Goal: Transaction & Acquisition: Subscribe to service/newsletter

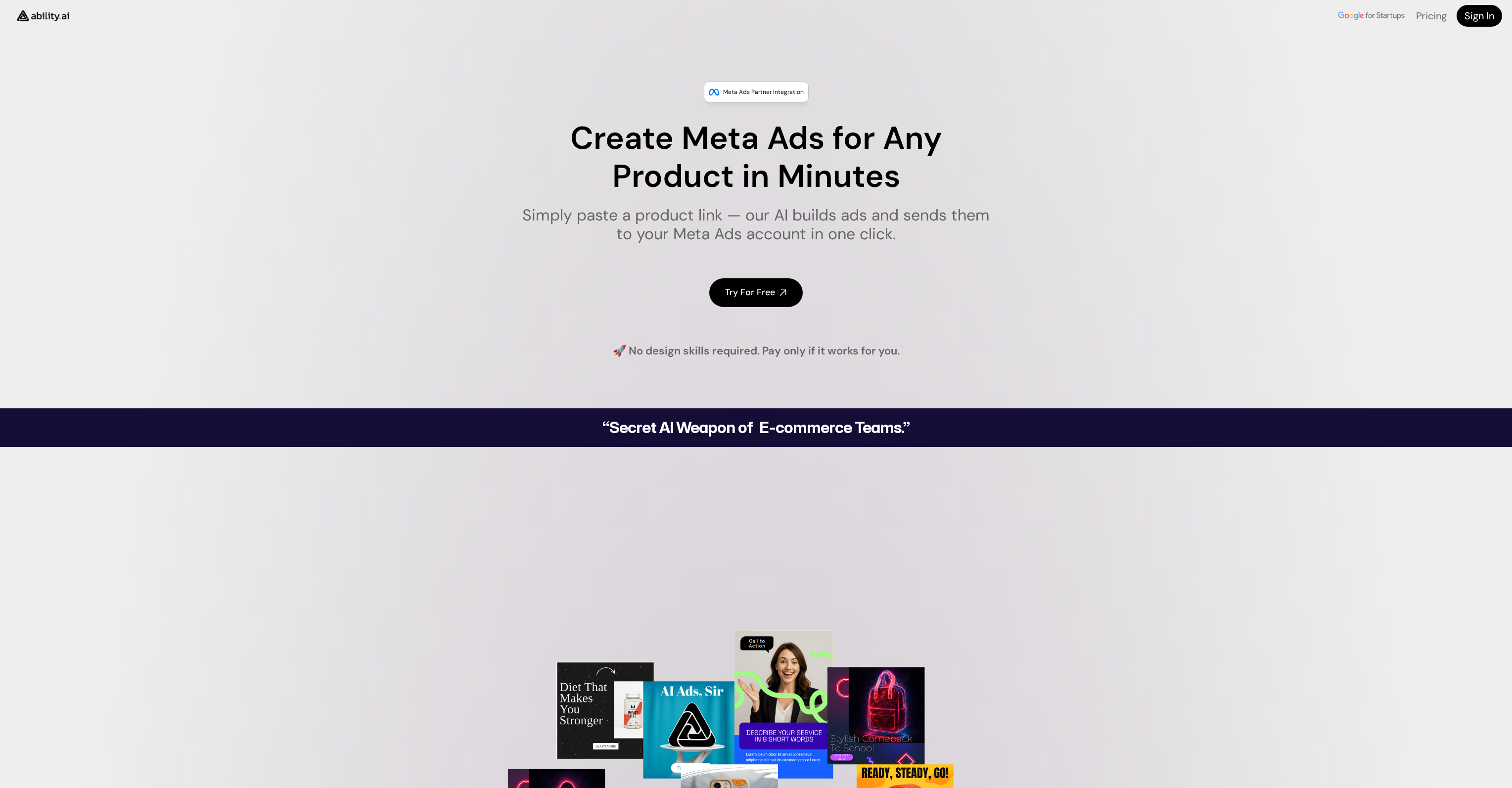
click at [748, 286] on link "Try For Free" at bounding box center [756, 292] width 93 height 28
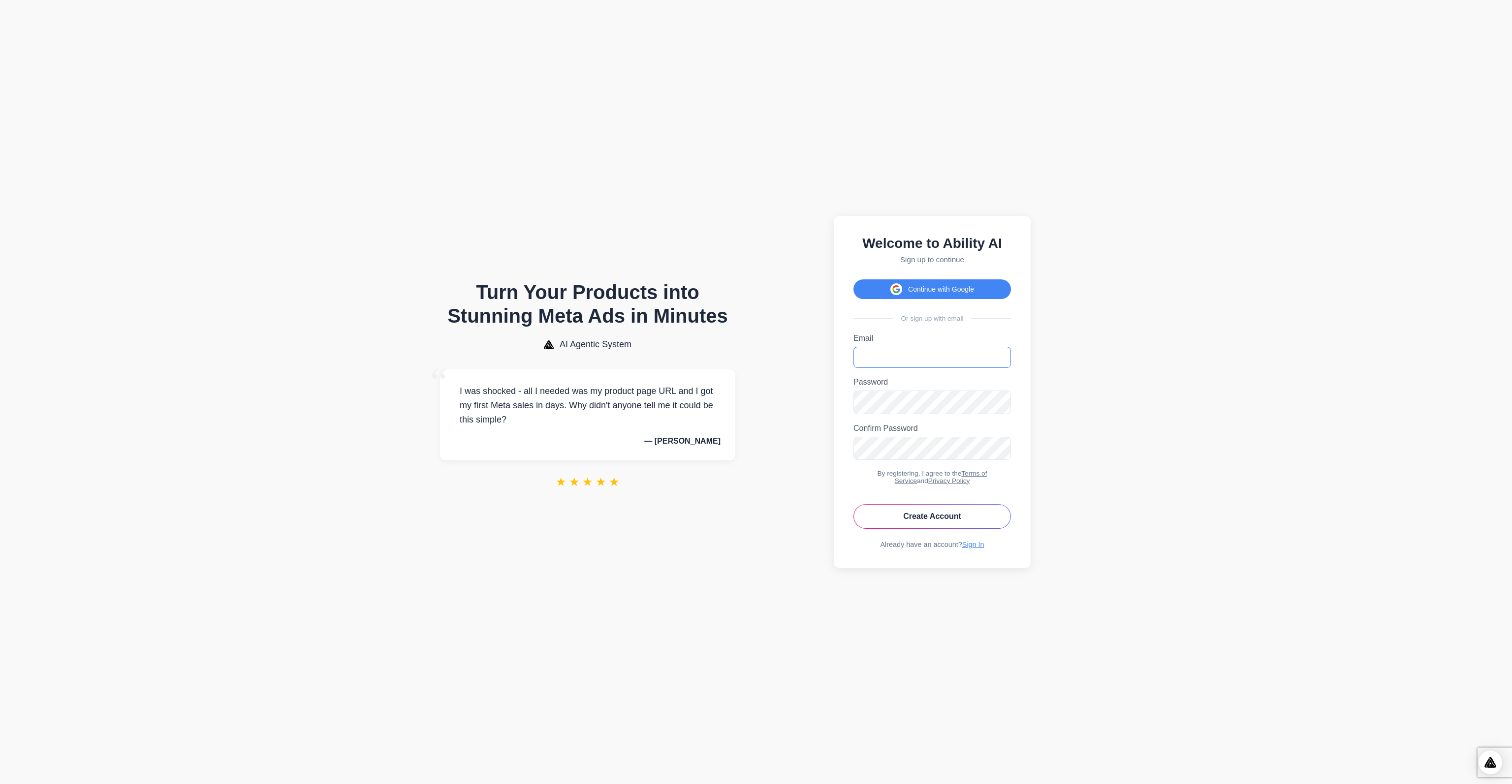
click at [882, 353] on input "Email" at bounding box center [932, 357] width 158 height 21
click at [1502, 392] on com-1password-button at bounding box center [1502, 392] width 0 height 0
click at [884, 352] on input "Email" at bounding box center [932, 357] width 158 height 21
click at [1110, 357] on body "Turn Your Products into Stunning Meta Ads in Minutes AI Agentic System “ I was …" at bounding box center [756, 392] width 1512 height 784
click at [943, 365] on input "Email" at bounding box center [932, 357] width 158 height 21
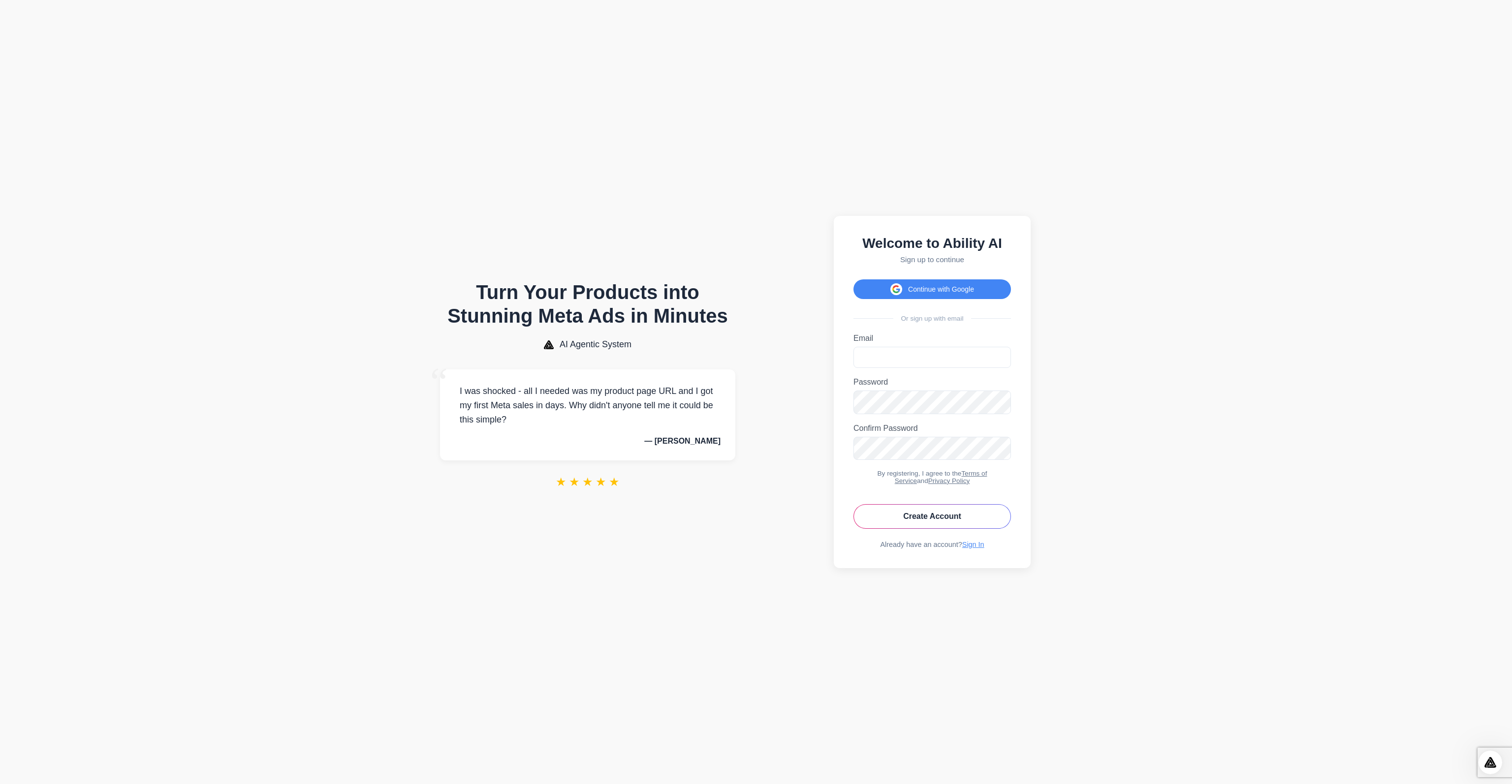
click at [876, 463] on form "Email Please enter a valid email address. Password Password must be at least 6 …" at bounding box center [932, 431] width 158 height 194
click at [874, 372] on form "Email Please enter a valid email address. Password Password must be at least 6 …" at bounding box center [932, 431] width 158 height 194
click at [880, 356] on input "Email" at bounding box center [932, 357] width 158 height 21
type input "**********"
click at [952, 526] on button "Create Account" at bounding box center [932, 516] width 158 height 24
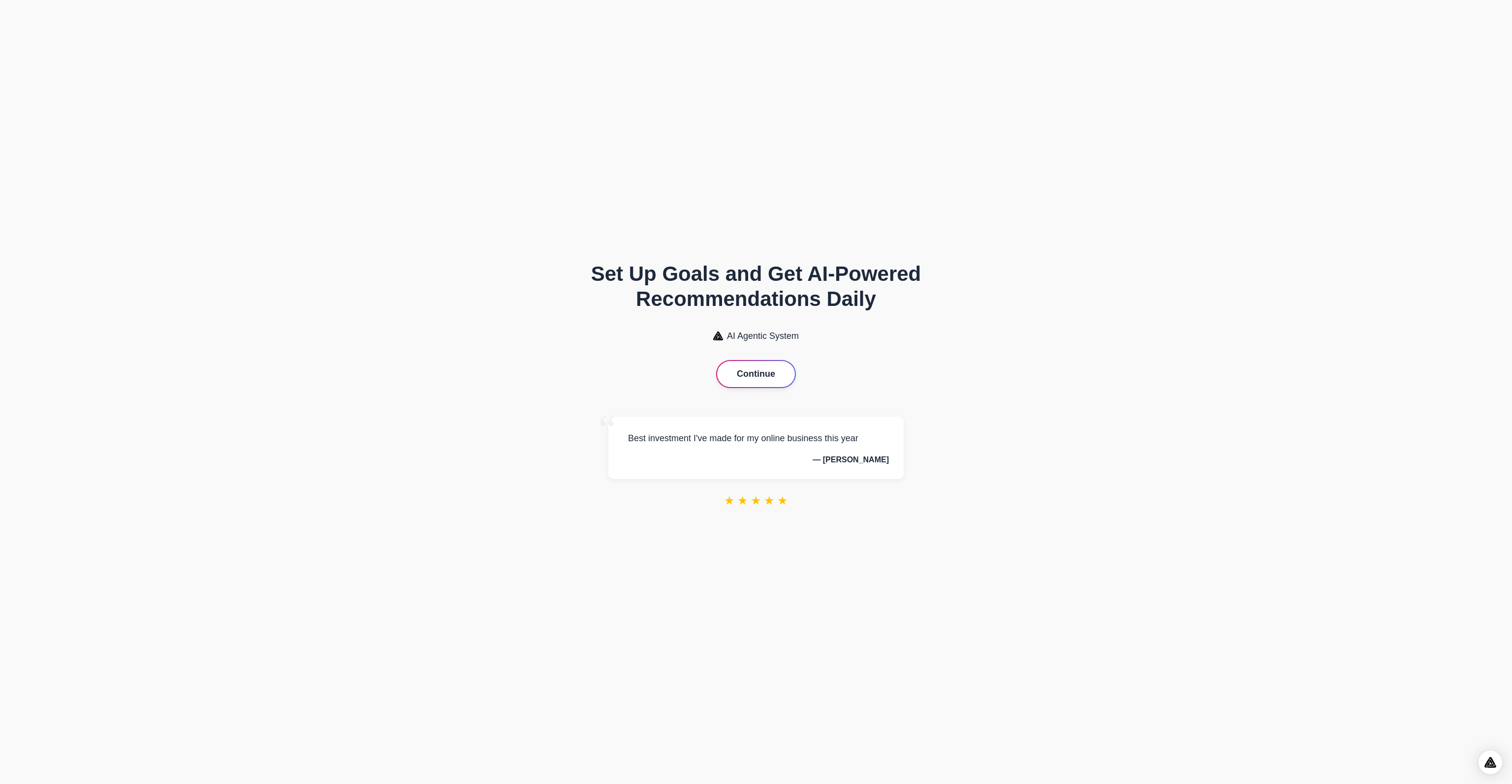
click at [763, 372] on button "Continue" at bounding box center [756, 374] width 78 height 26
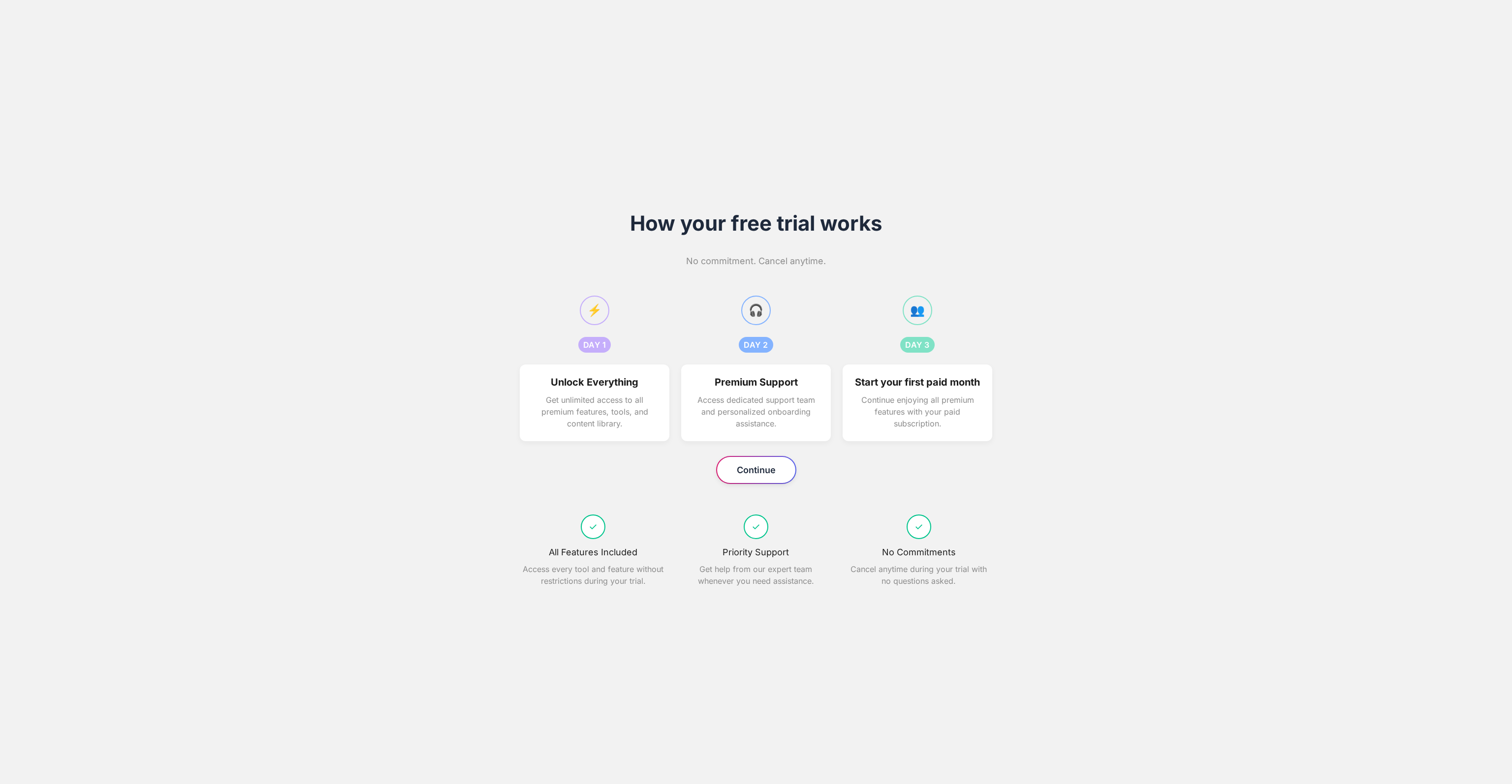
click at [759, 478] on button "Continue" at bounding box center [756, 470] width 78 height 26
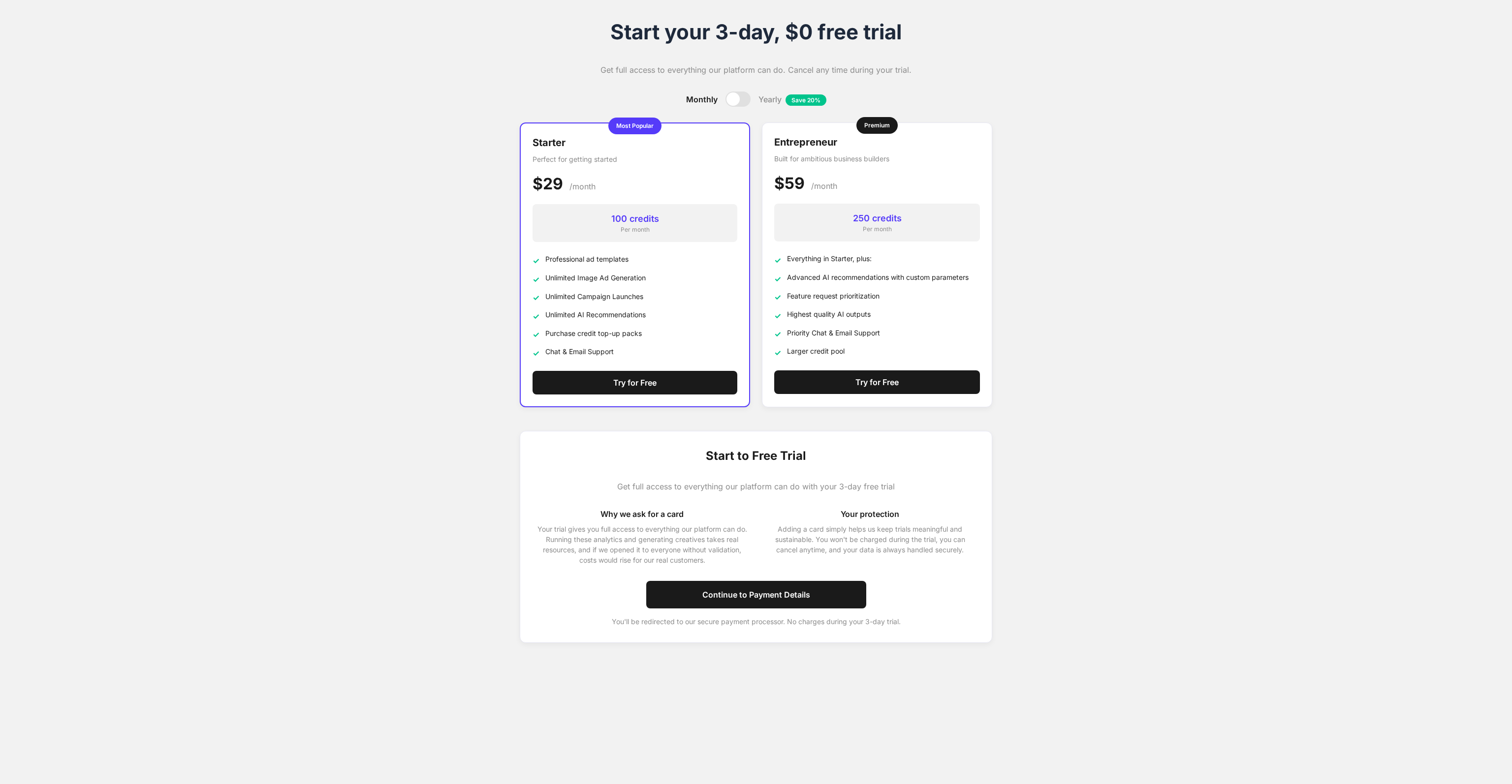
click at [734, 99] on div at bounding box center [733, 99] width 13 height 13
click at [737, 99] on div at bounding box center [743, 99] width 13 height 13
click at [737, 99] on div at bounding box center [733, 99] width 13 height 13
click at [726, 101] on div at bounding box center [738, 99] width 25 height 15
click at [662, 385] on button "Try for Free" at bounding box center [635, 381] width 205 height 24
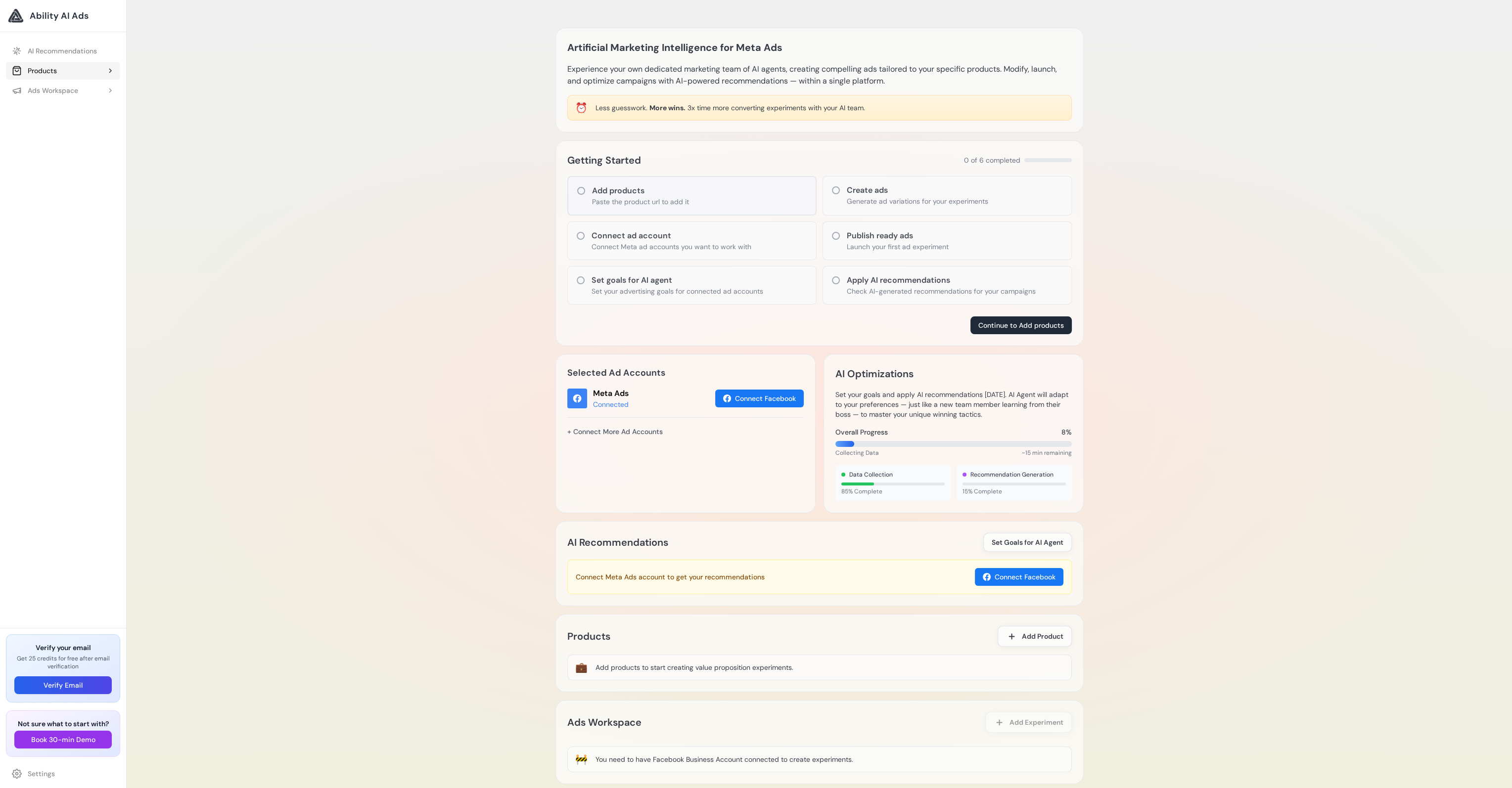
click at [77, 68] on button "Products" at bounding box center [63, 71] width 114 height 18
click at [80, 112] on button "Ads Workspace" at bounding box center [63, 112] width 114 height 18
click at [73, 50] on link "AI Recommendations" at bounding box center [63, 50] width 114 height 18
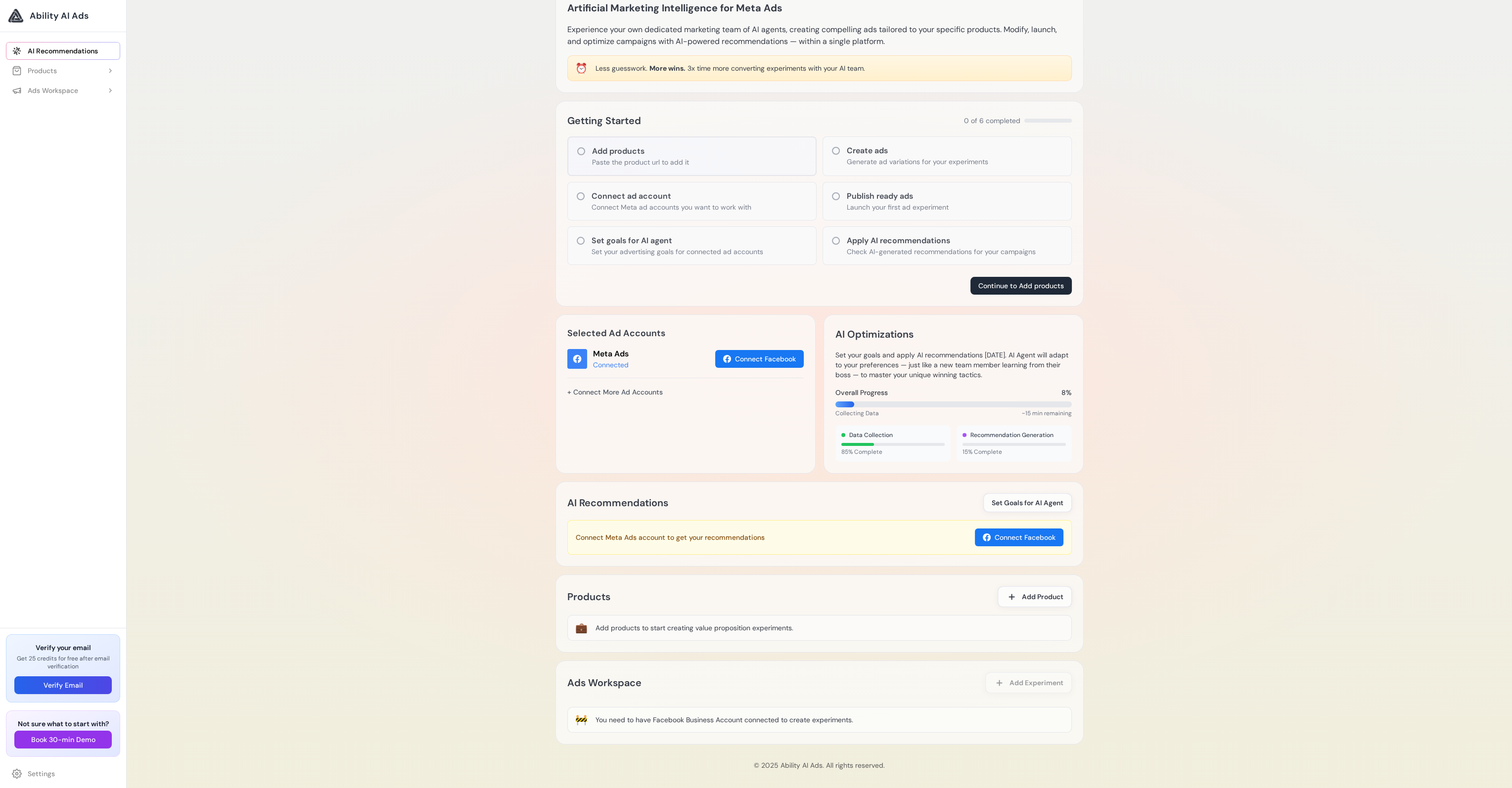
scroll to position [44, 0]
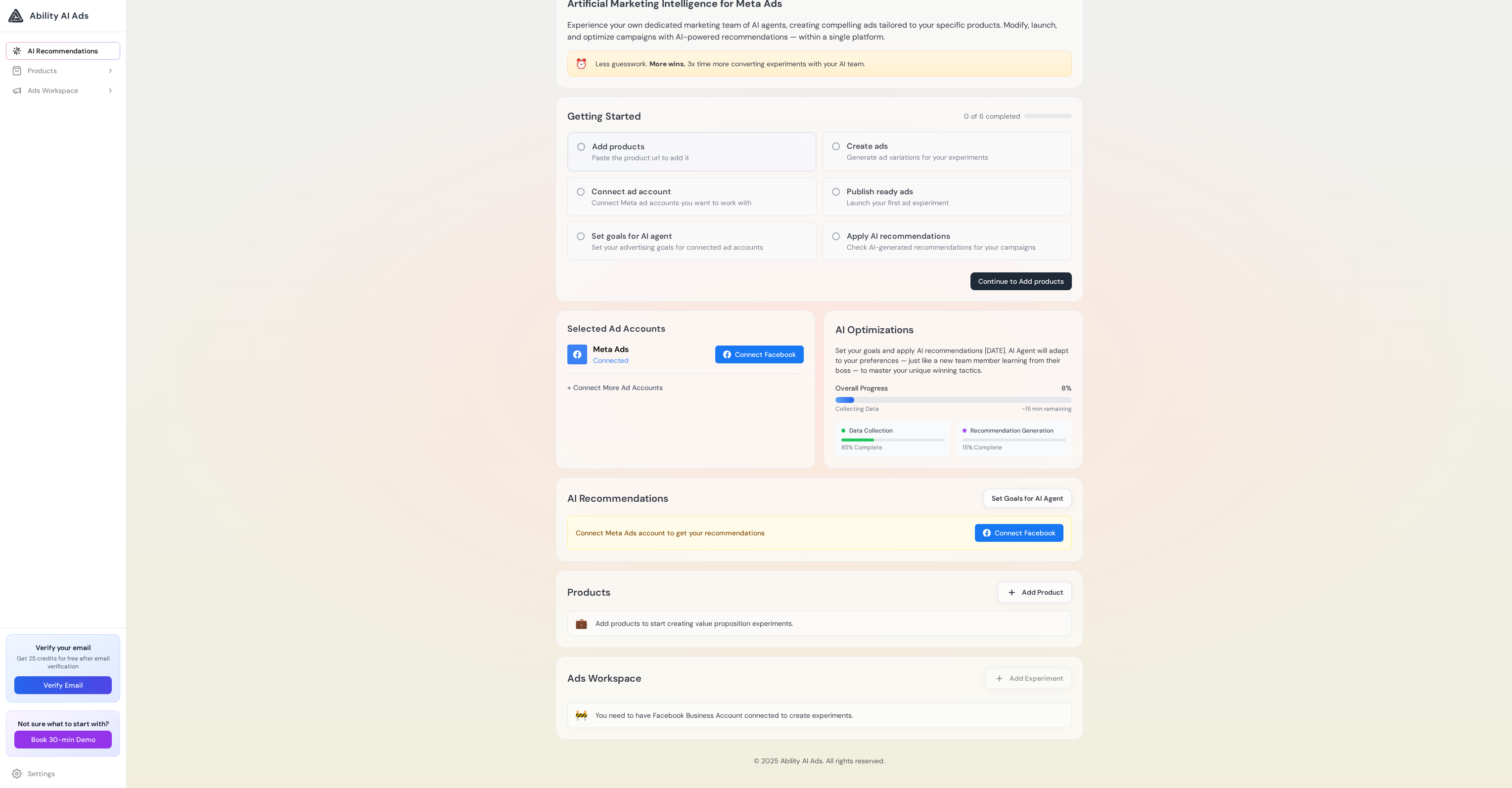
click at [276, 224] on div "Artificial Marketing Intelligence for Meta Ads Experience your own dedicated ma…" at bounding box center [819, 372] width 1385 height 833
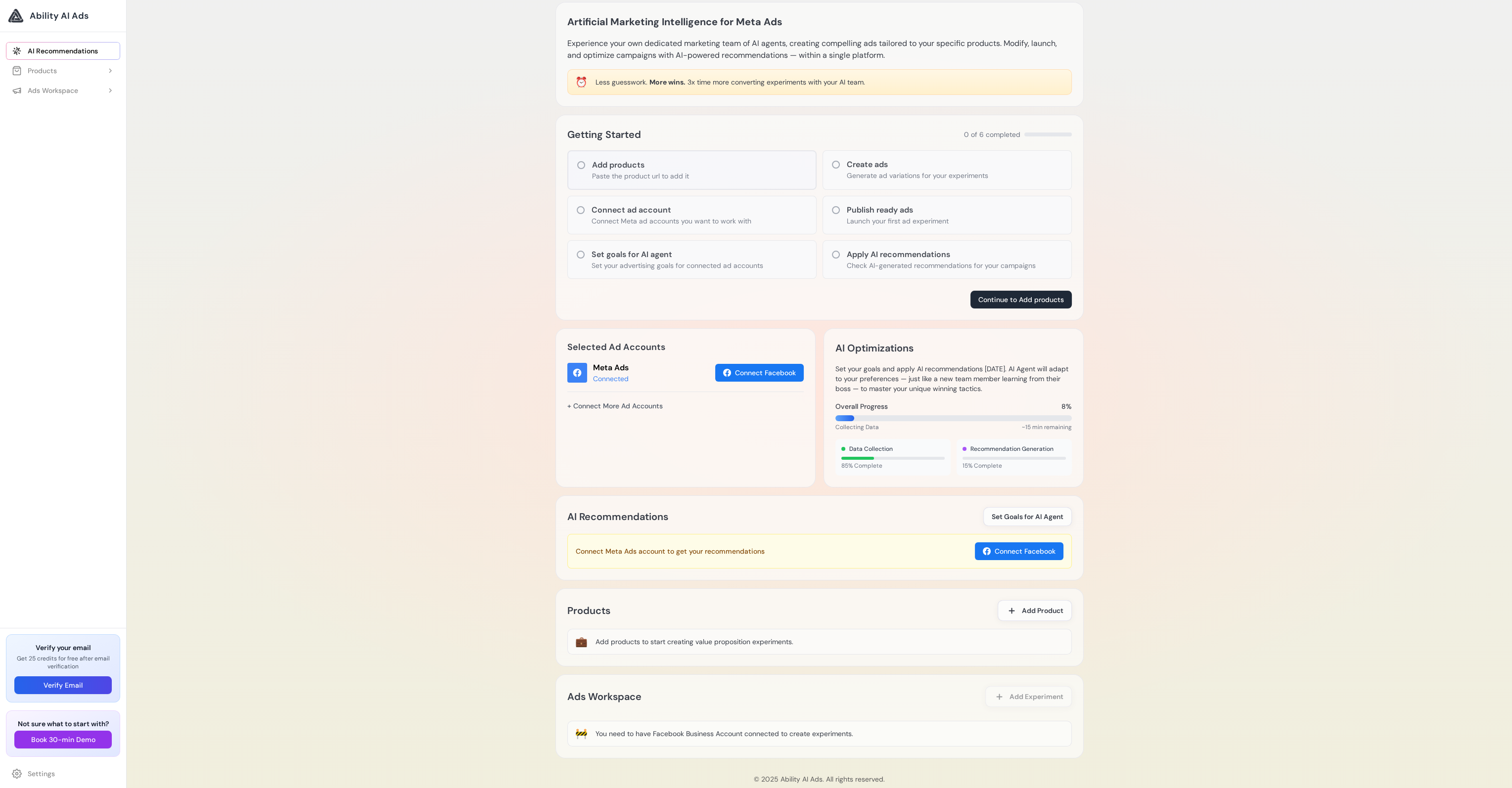
scroll to position [0, 0]
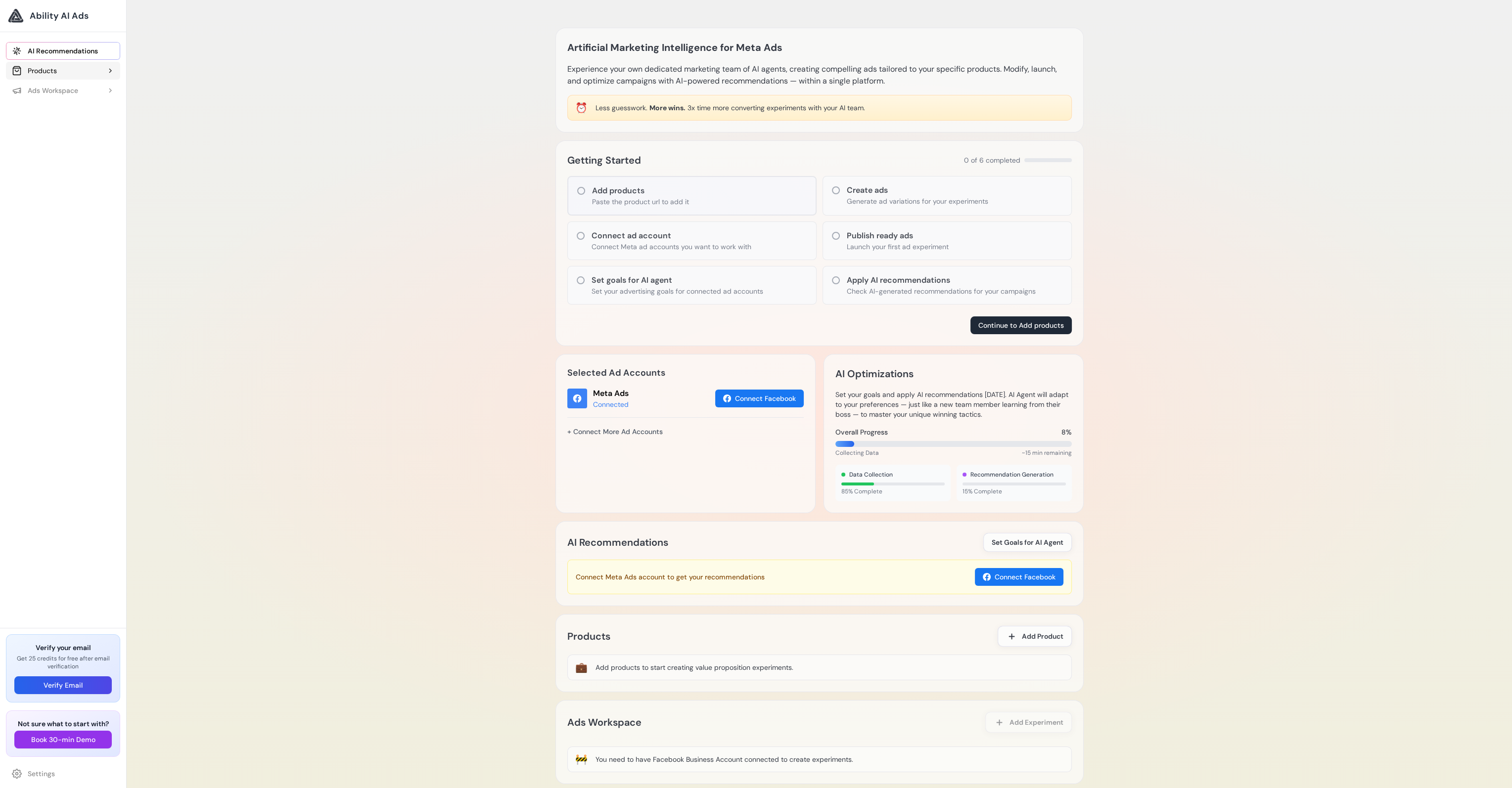
click at [83, 72] on button "Products" at bounding box center [63, 71] width 114 height 18
click at [87, 55] on link "AI Recommendations" at bounding box center [63, 50] width 114 height 18
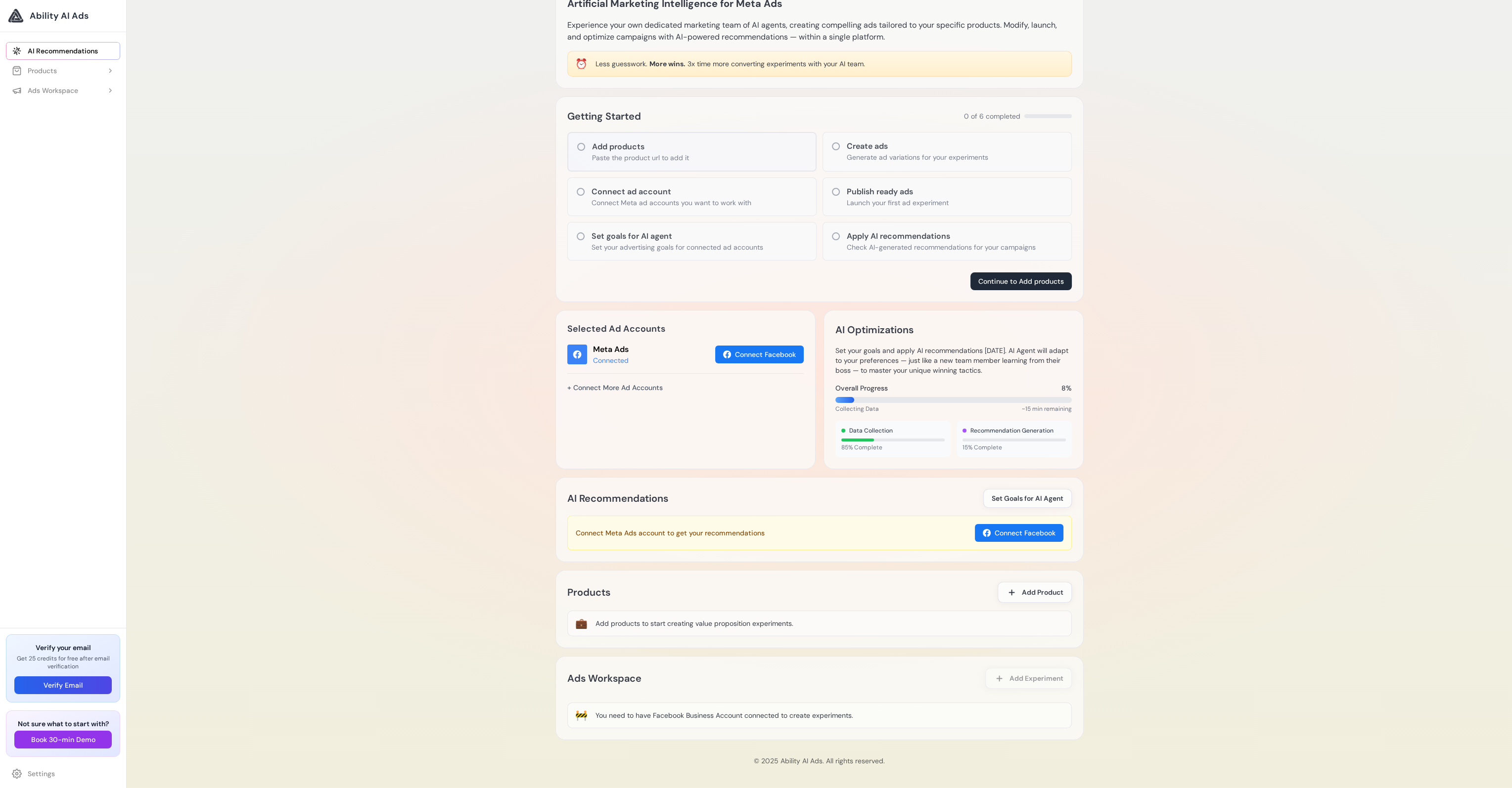
click at [420, 161] on div "Artificial Marketing Intelligence for Meta Ads Experience your own dedicated ma…" at bounding box center [819, 372] width 1385 height 833
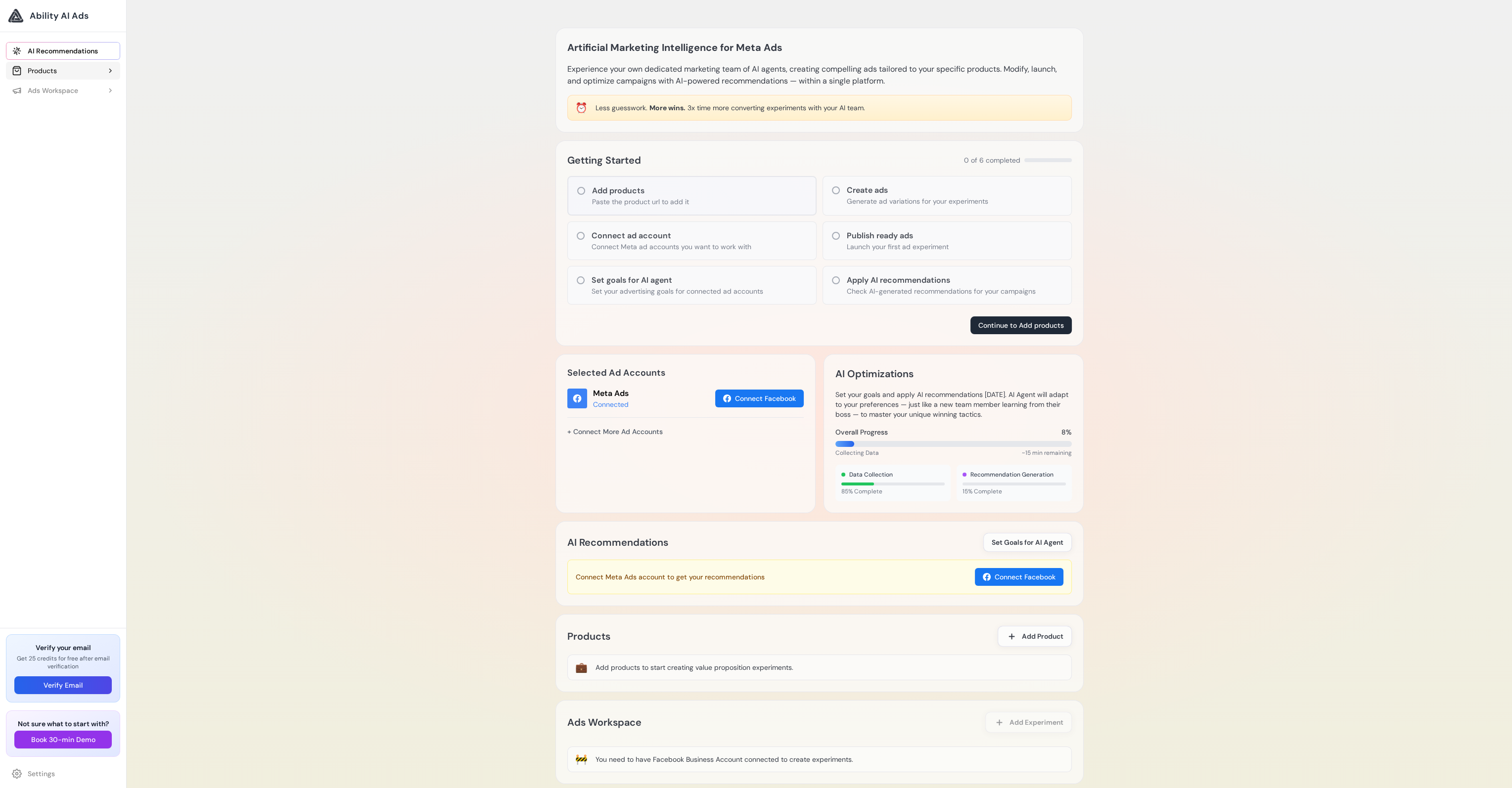
click at [89, 71] on button "Products" at bounding box center [63, 71] width 114 height 18
click at [95, 112] on button "Ads Workspace" at bounding box center [63, 112] width 114 height 18
